Goal: Find specific page/section: Find specific page/section

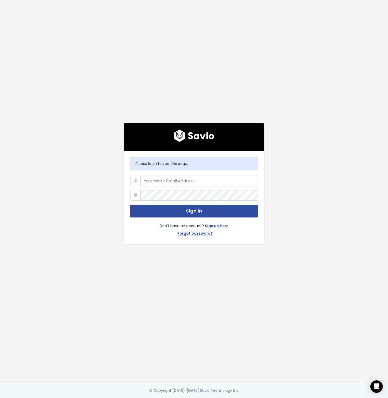
type input "[EMAIL_ADDRESS][DOMAIN_NAME]"
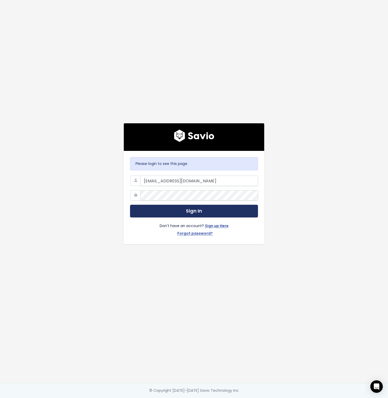
click at [178, 210] on button "Sign In" at bounding box center [194, 211] width 128 height 13
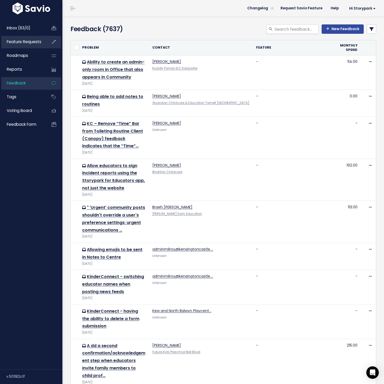
click at [29, 41] on span "Feature Requests" at bounding box center [24, 41] width 35 height 5
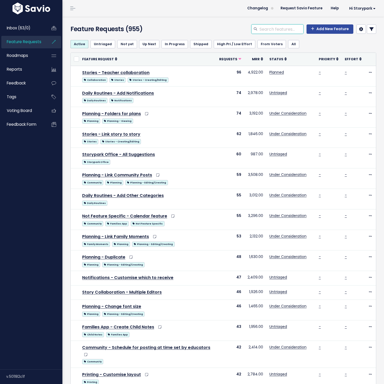
click at [282, 33] on input "search" at bounding box center [281, 28] width 44 height 9
type input "incident"
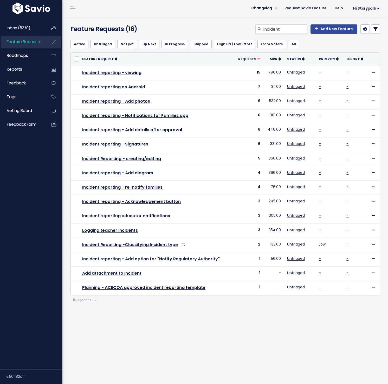
click at [187, 29] on div "incident Add New Feature" at bounding box center [278, 29] width 212 height 11
drag, startPoint x: 173, startPoint y: 24, endPoint x: 173, endPoint y: 28, distance: 3.5
click at [173, 28] on div "incident Add New Feature" at bounding box center [278, 29] width 212 height 11
